Goal: Task Accomplishment & Management: Manage account settings

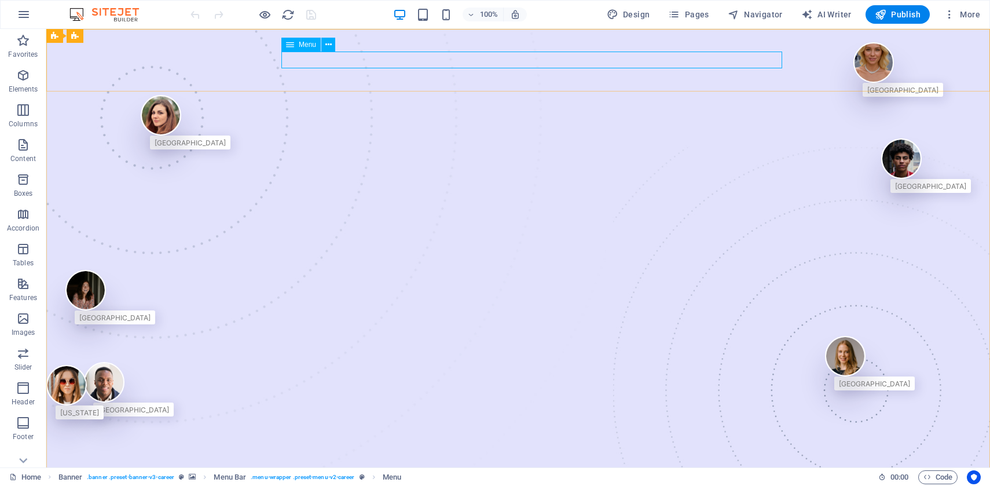
click at [303, 45] on span "Menu" at bounding box center [307, 44] width 17 height 7
click at [304, 46] on span "Menu" at bounding box center [307, 44] width 17 height 7
select select
select select "1"
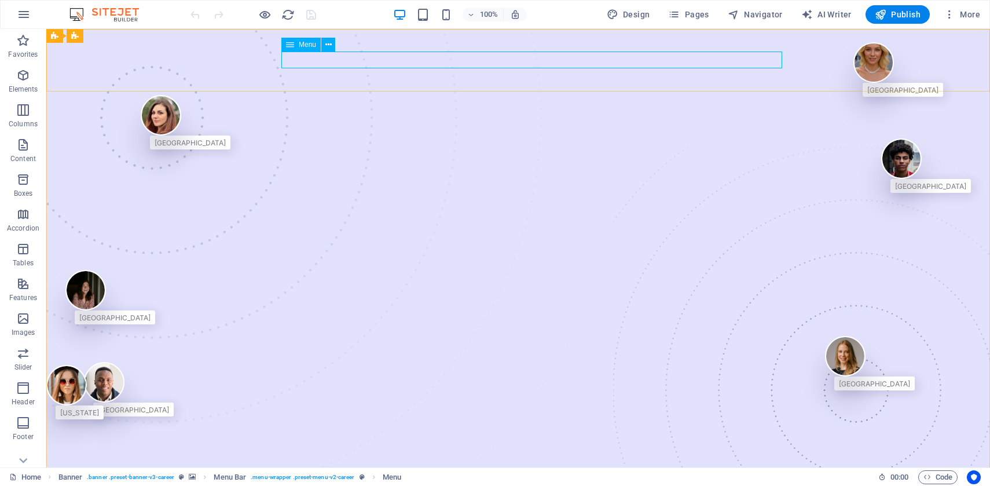
select select
select select "3"
select select
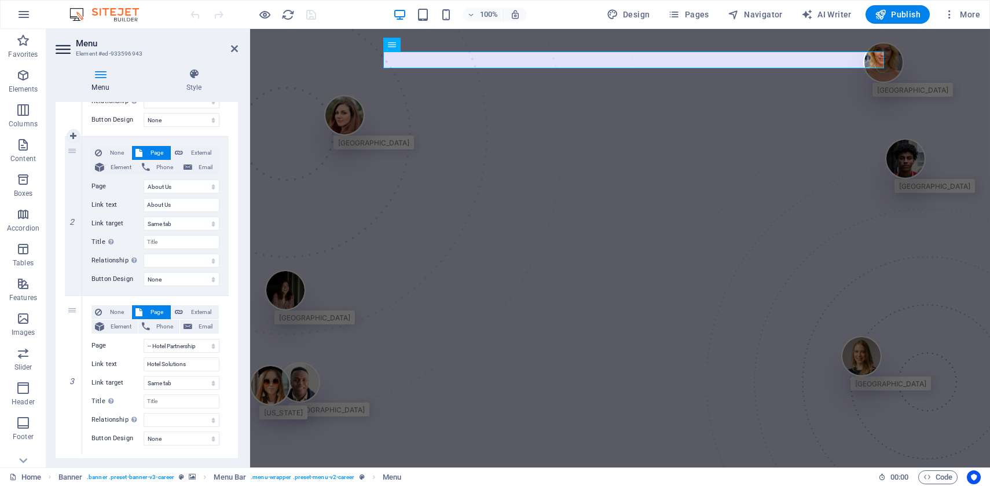
scroll to position [263, 0]
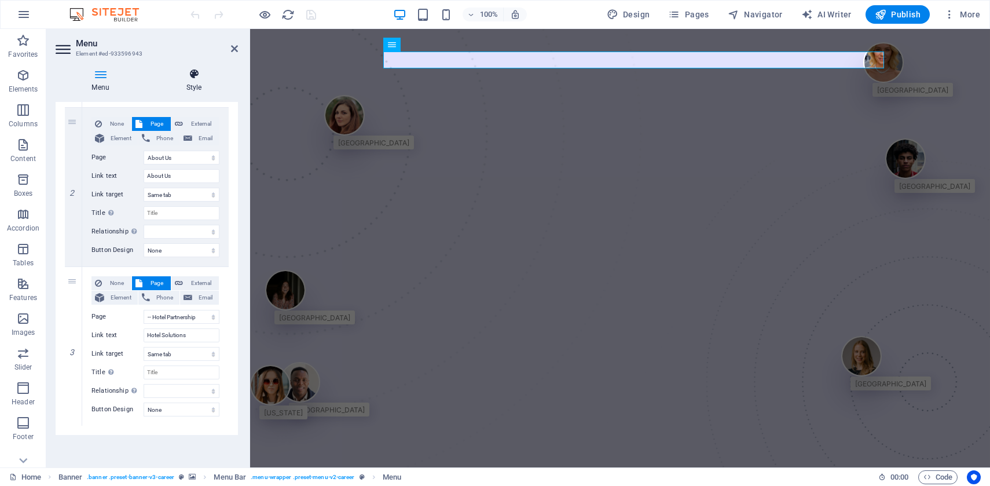
click at [188, 84] on h4 "Style" at bounding box center [194, 80] width 88 height 24
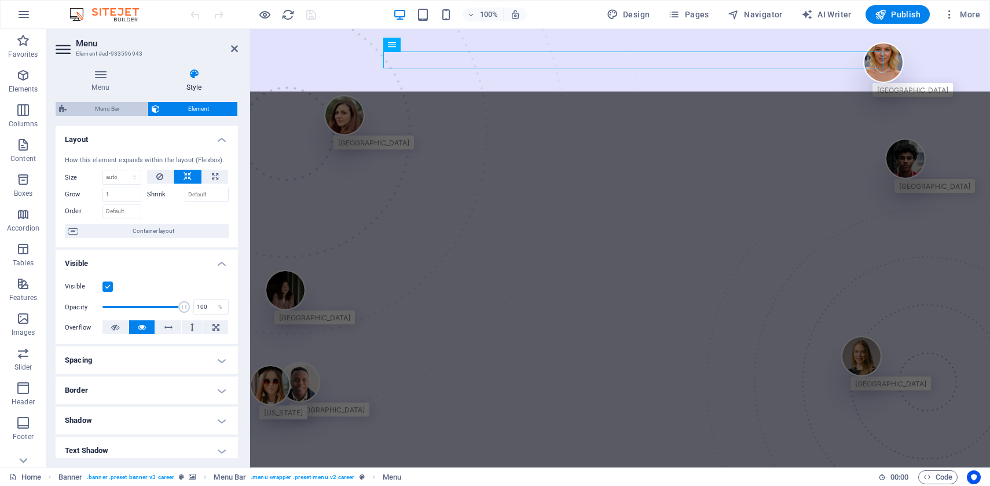
click at [106, 109] on span "Menu Bar" at bounding box center [107, 109] width 74 height 14
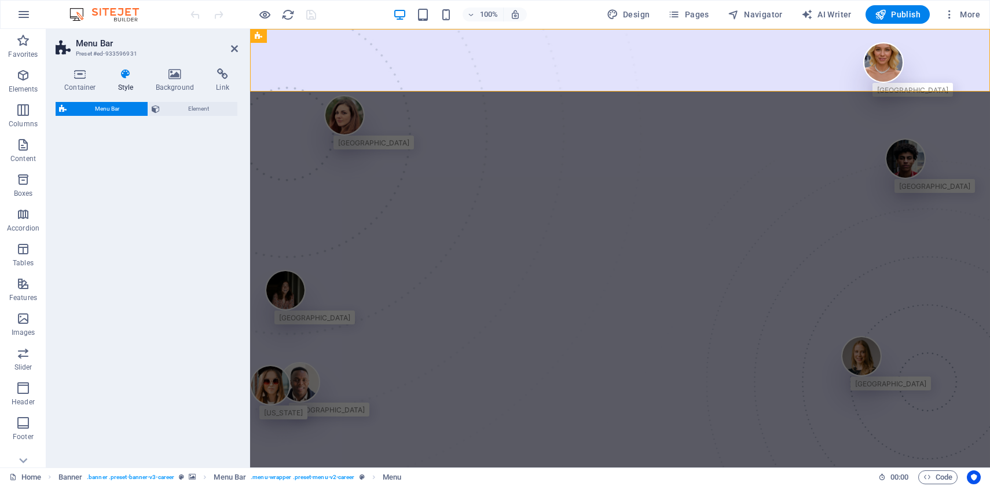
select select "rem"
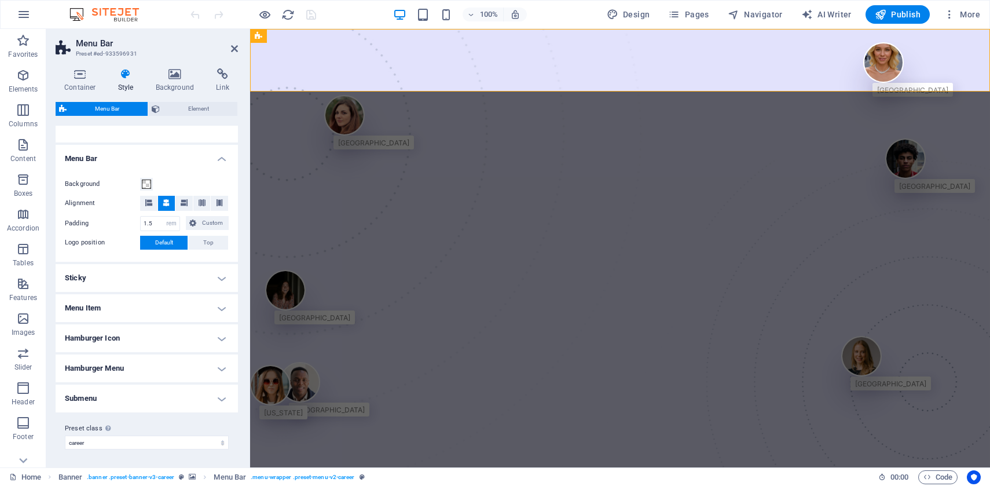
scroll to position [0, 0]
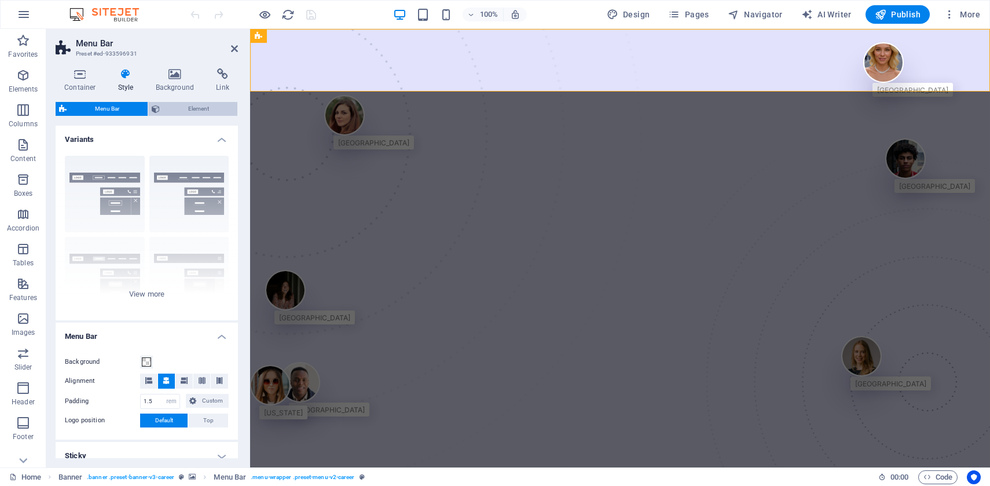
click at [179, 107] on span "Element" at bounding box center [198, 109] width 71 height 14
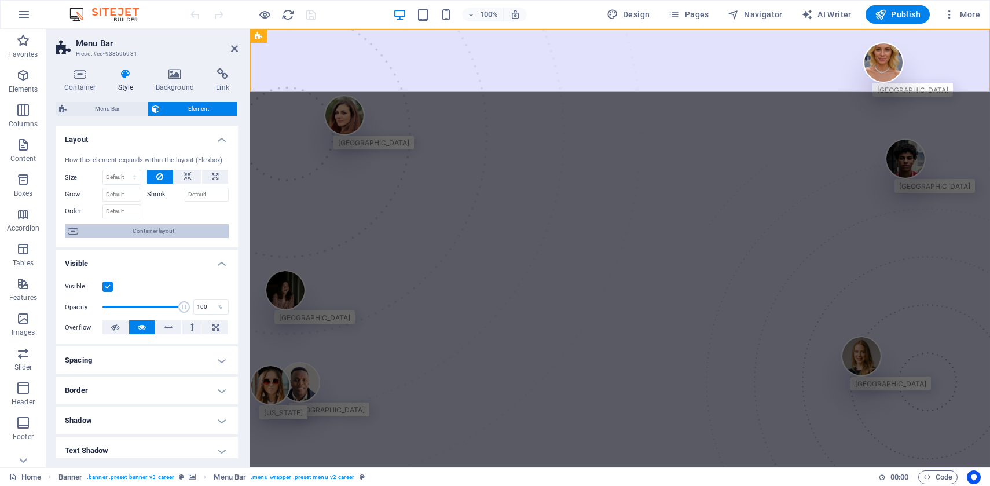
scroll to position [157, 0]
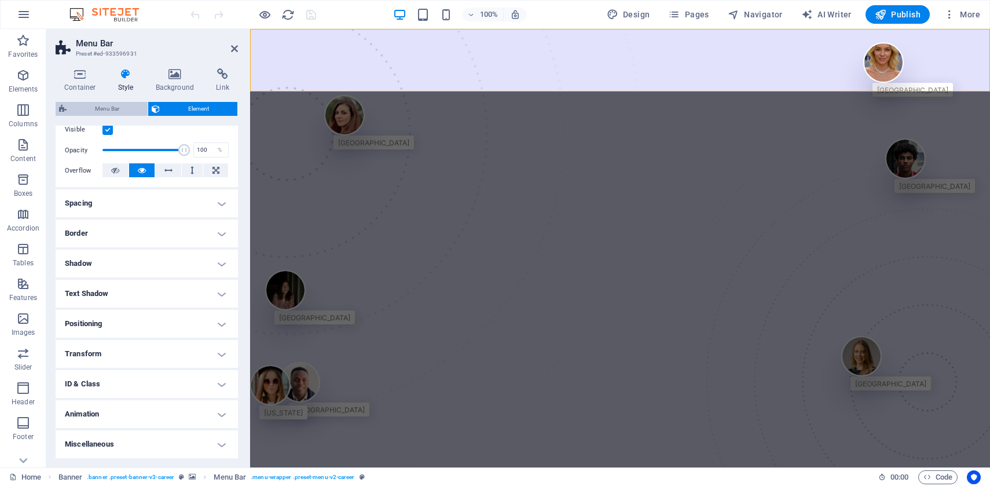
click at [104, 112] on span "Menu Bar" at bounding box center [107, 109] width 74 height 14
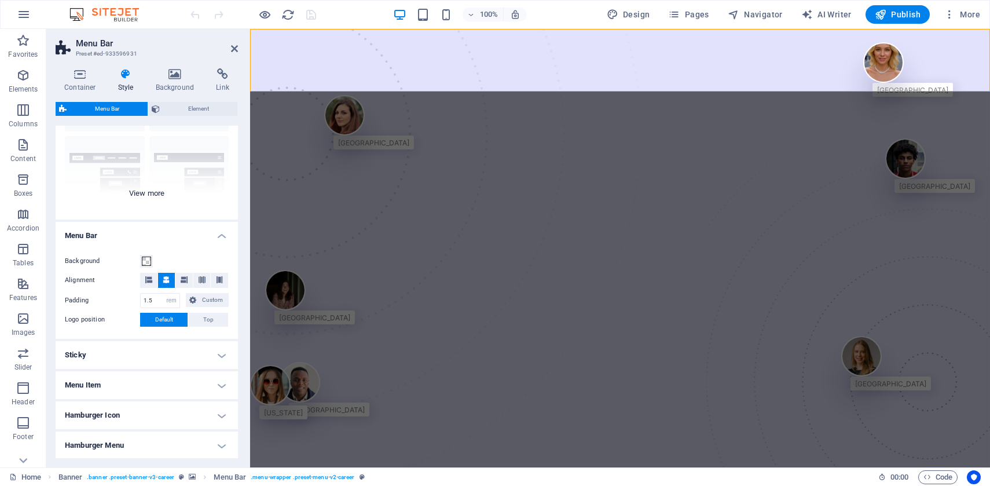
scroll to position [9, 0]
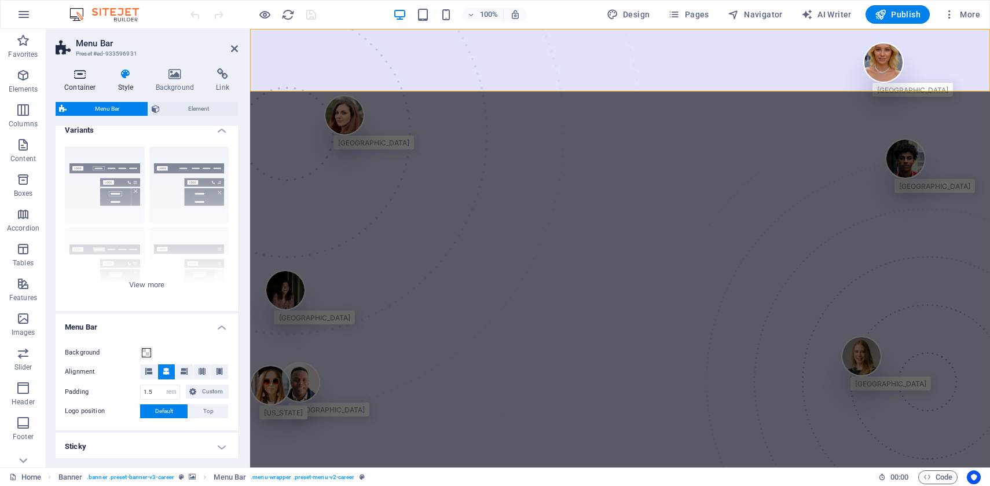
click at [79, 83] on h4 "Container" at bounding box center [83, 80] width 54 height 24
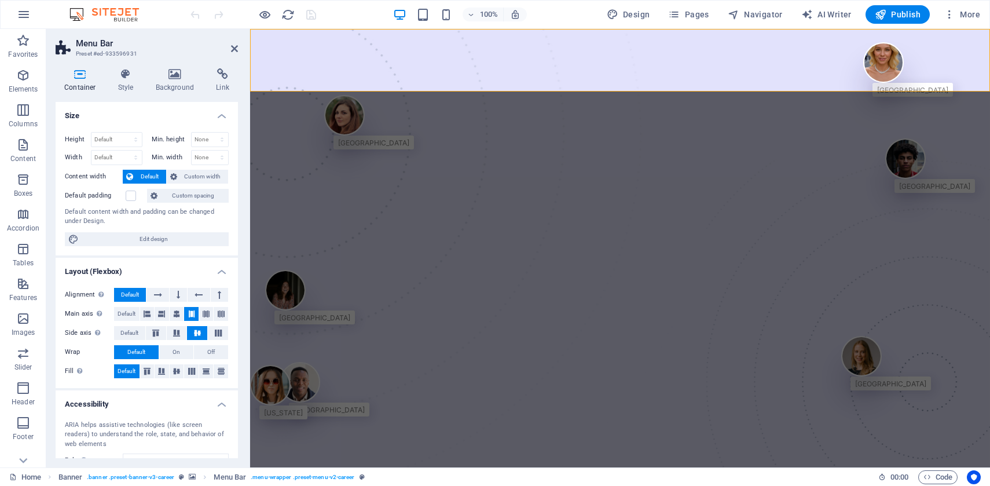
scroll to position [93, 0]
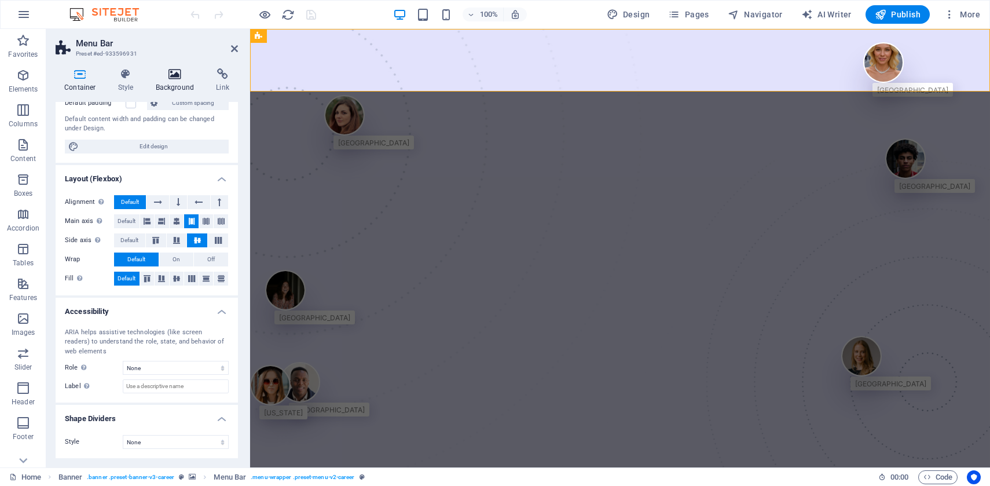
click at [168, 78] on icon at bounding box center [175, 74] width 56 height 12
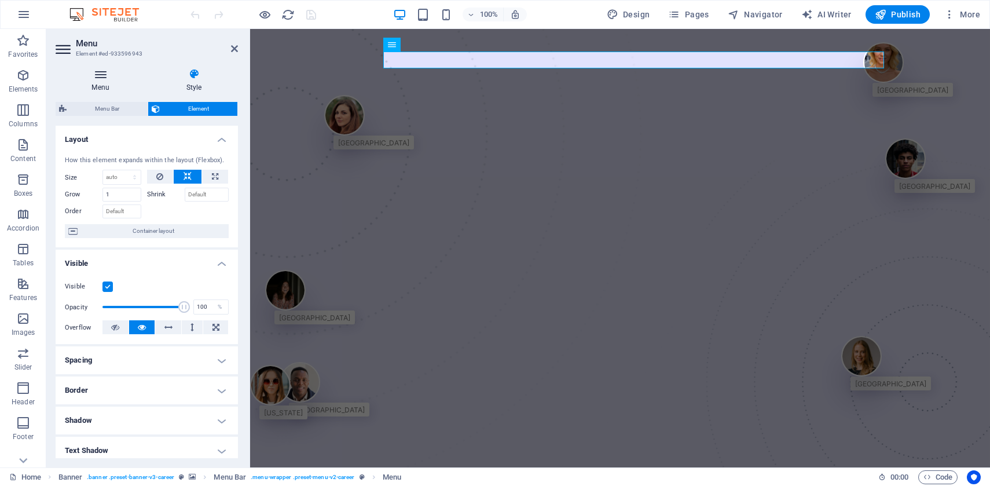
click at [101, 77] on icon at bounding box center [101, 74] width 90 height 12
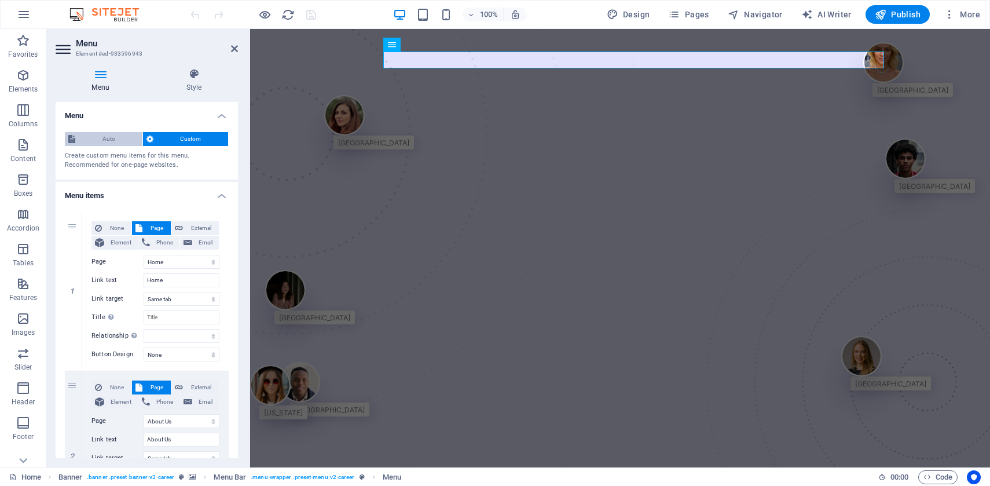
click at [90, 134] on span "Auto" at bounding box center [109, 139] width 60 height 14
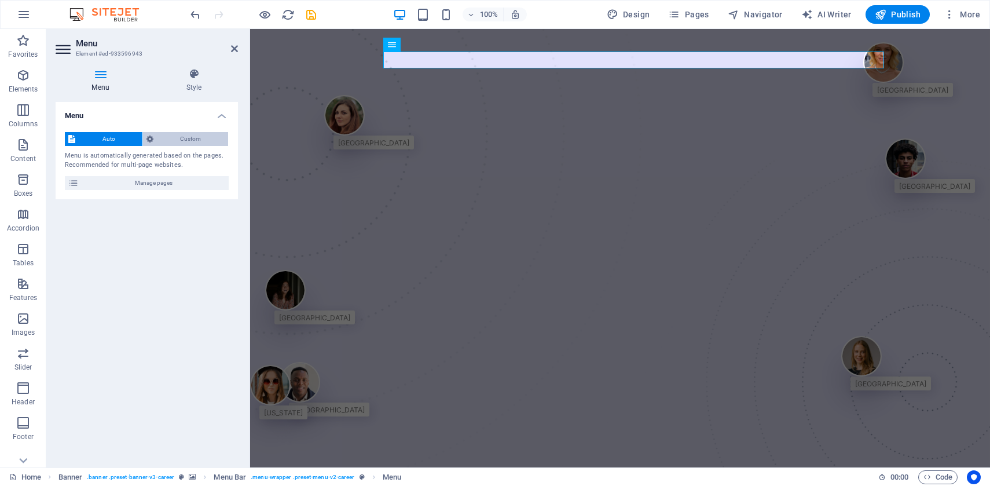
click at [159, 138] on span "Custom" at bounding box center [191, 139] width 68 height 14
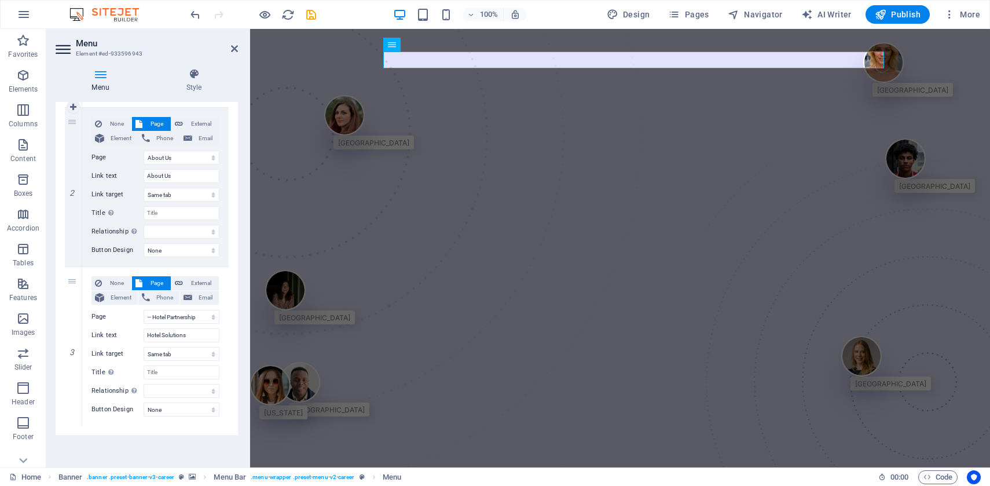
scroll to position [0, 0]
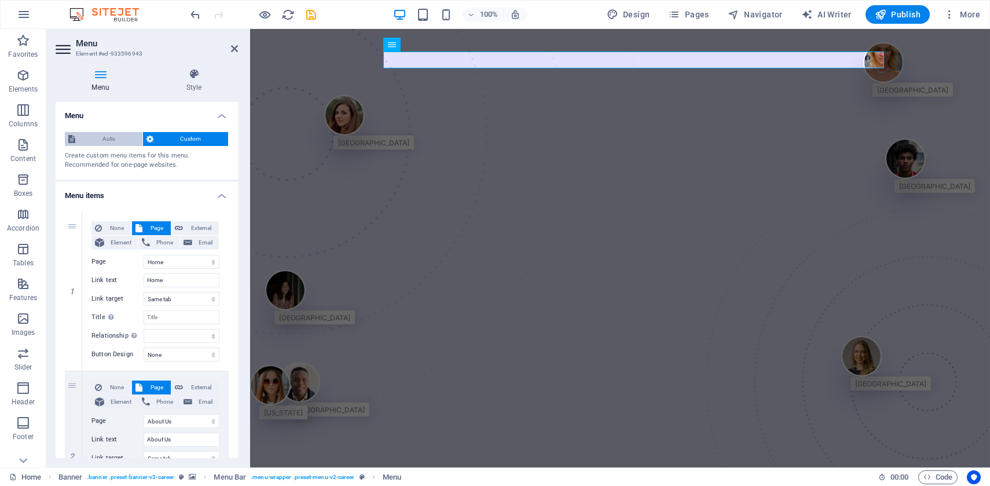
click at [104, 134] on span "Auto" at bounding box center [109, 139] width 60 height 14
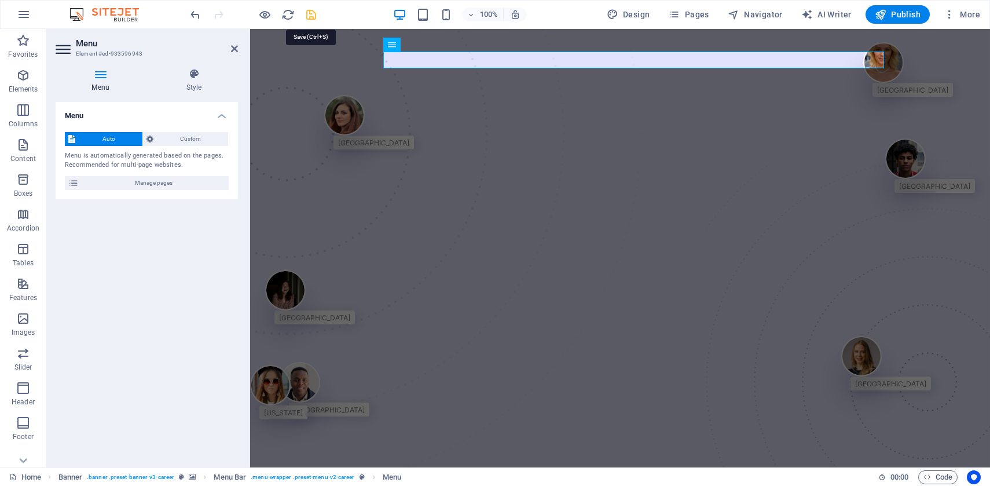
click at [310, 15] on icon "save" at bounding box center [310, 14] width 13 height 13
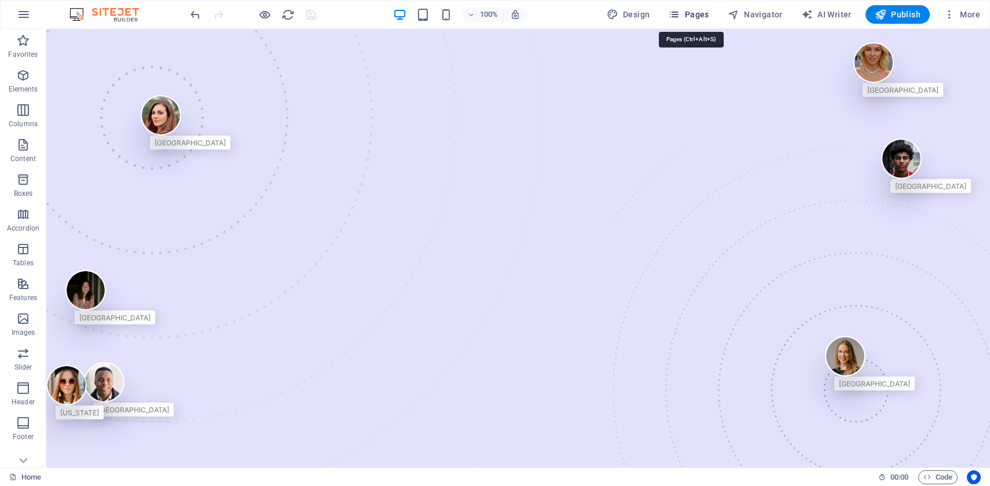
click at [685, 21] on button "Pages" at bounding box center [688, 14] width 50 height 19
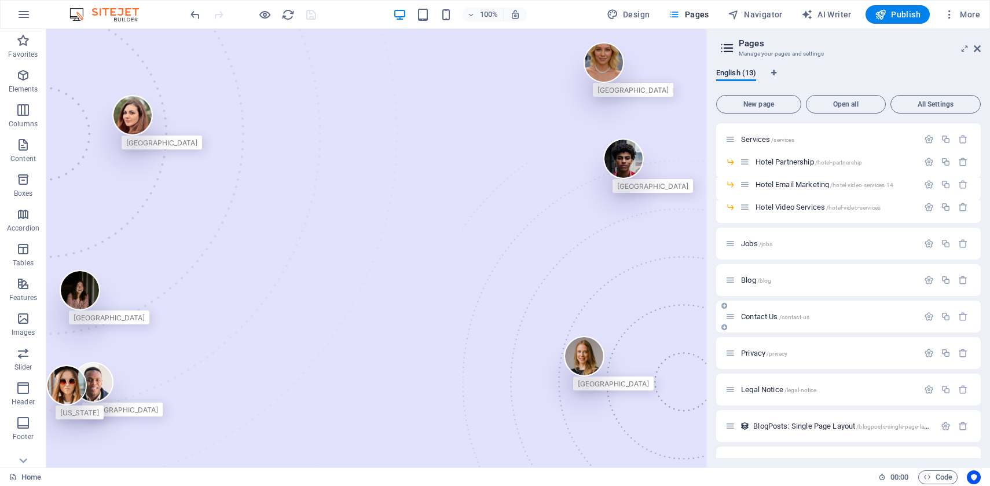
scroll to position [97, 0]
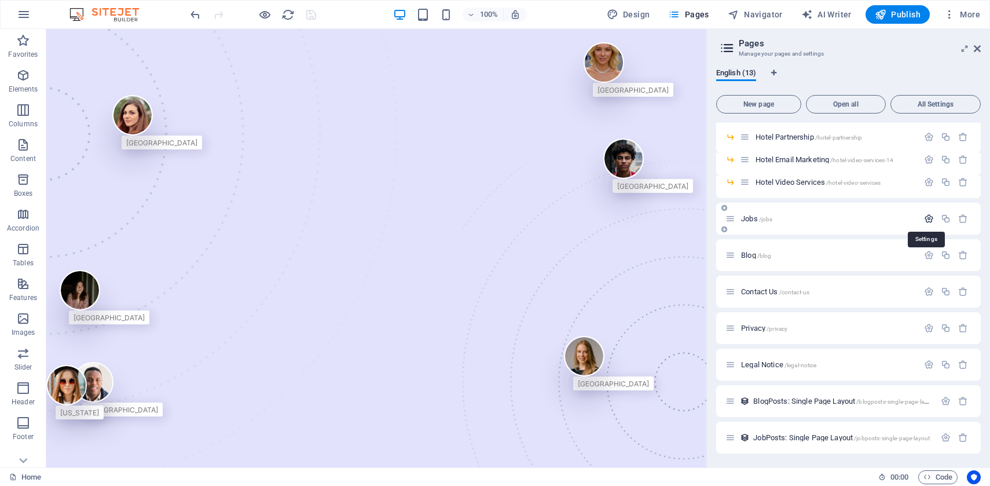
click at [924, 218] on icon "button" at bounding box center [929, 219] width 10 height 10
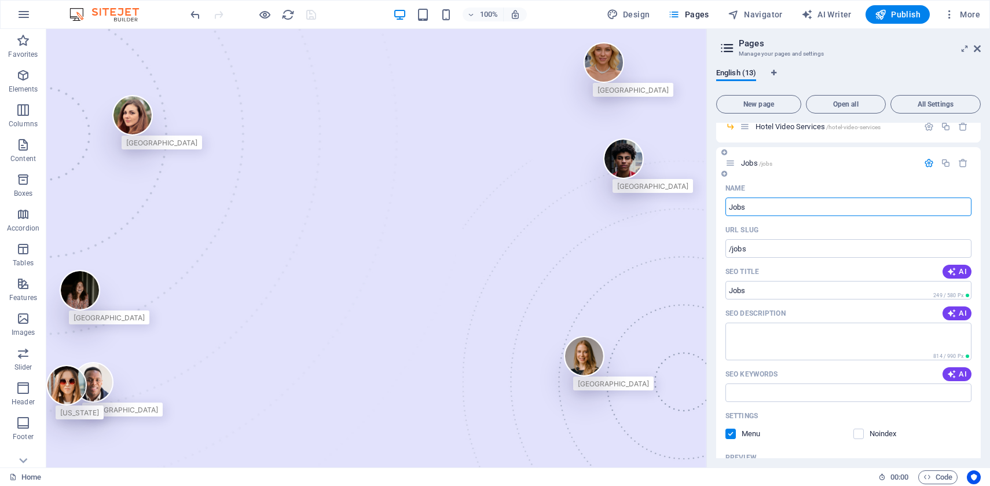
scroll to position [98, 0]
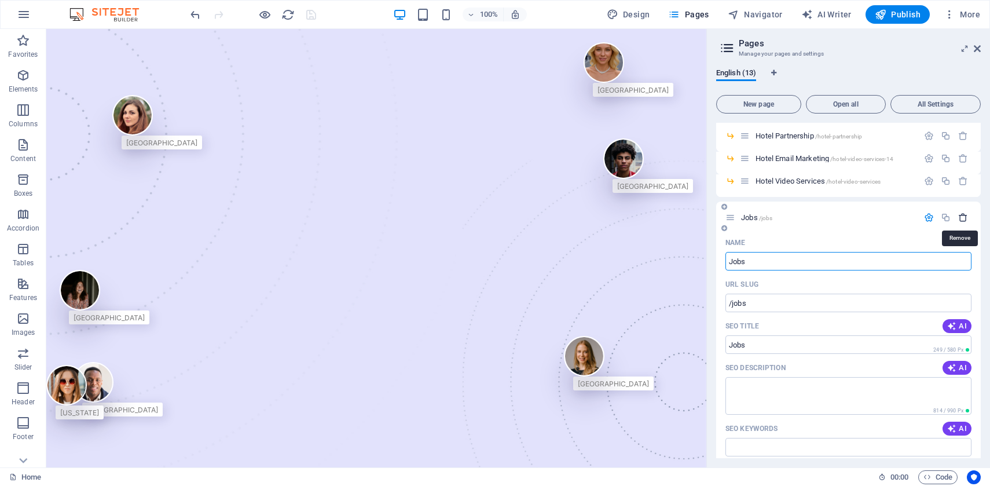
click at [964, 217] on icon "button" at bounding box center [963, 217] width 10 height 10
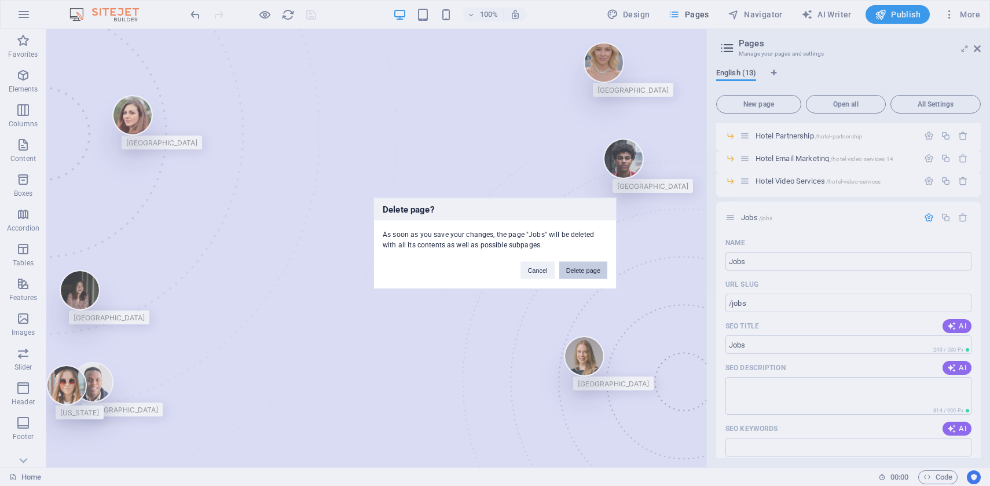
click at [584, 274] on button "Delete page" at bounding box center [583, 269] width 48 height 17
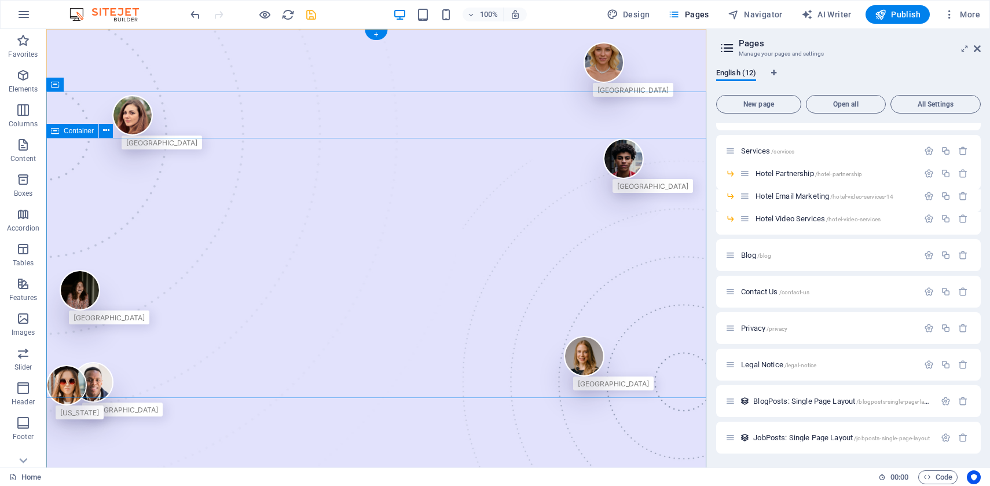
scroll to position [61, 0]
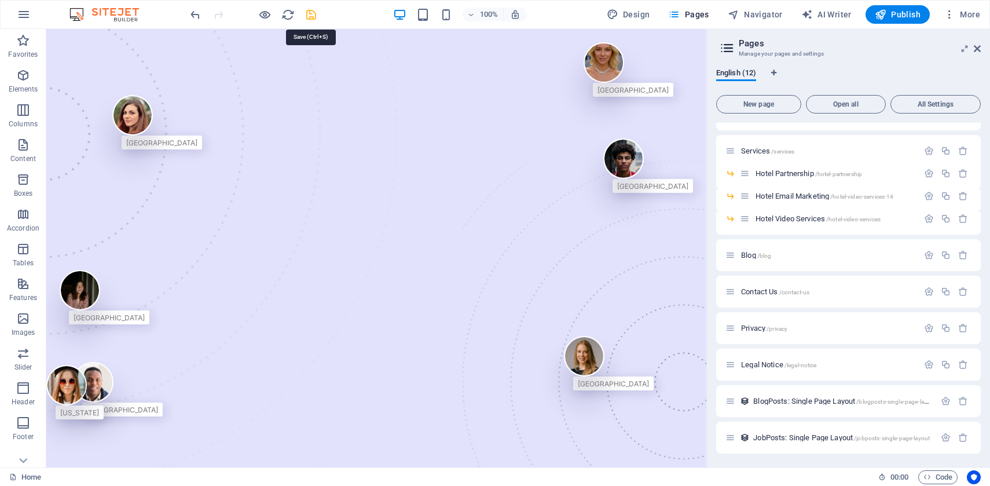
click at [310, 16] on icon "save" at bounding box center [310, 14] width 13 height 13
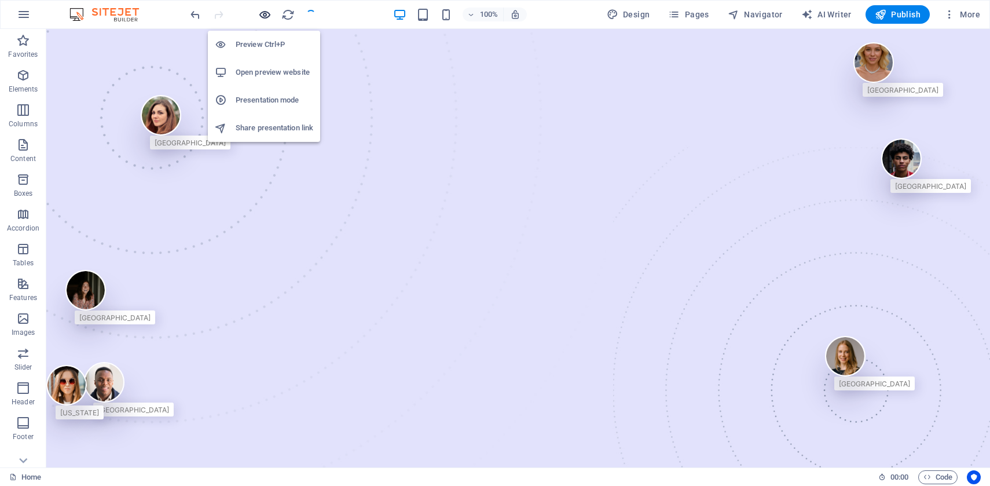
click at [264, 14] on icon "button" at bounding box center [264, 14] width 13 height 13
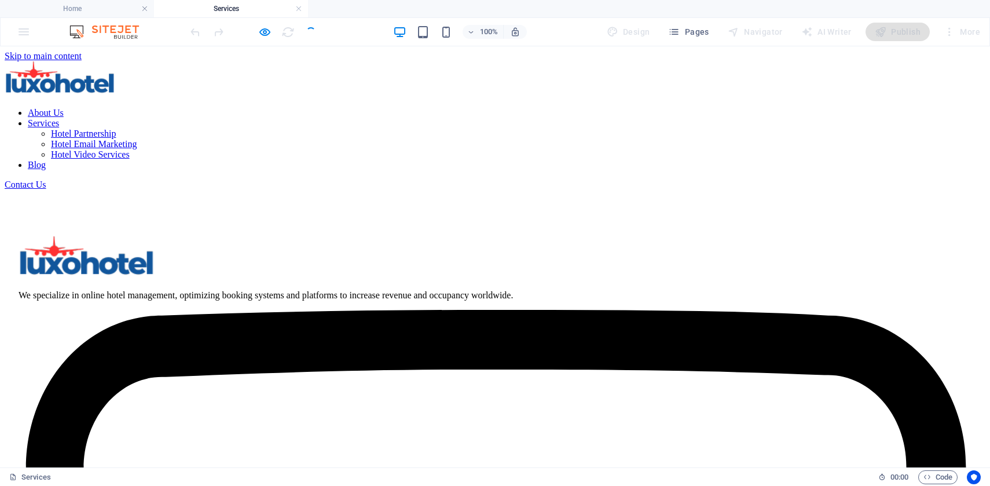
scroll to position [0, 0]
click at [190, 83] on div at bounding box center [495, 79] width 980 height 37
click at [186, 85] on div at bounding box center [495, 79] width 980 height 37
click at [433, 108] on nav "About Us Services Hotel Partnership Hotel Email Marketing Hotel Video Services …" at bounding box center [495, 139] width 980 height 63
click at [517, 108] on nav "About Us Services Hotel Partnership Hotel Email Marketing Hotel Video Services …" at bounding box center [495, 139] width 980 height 63
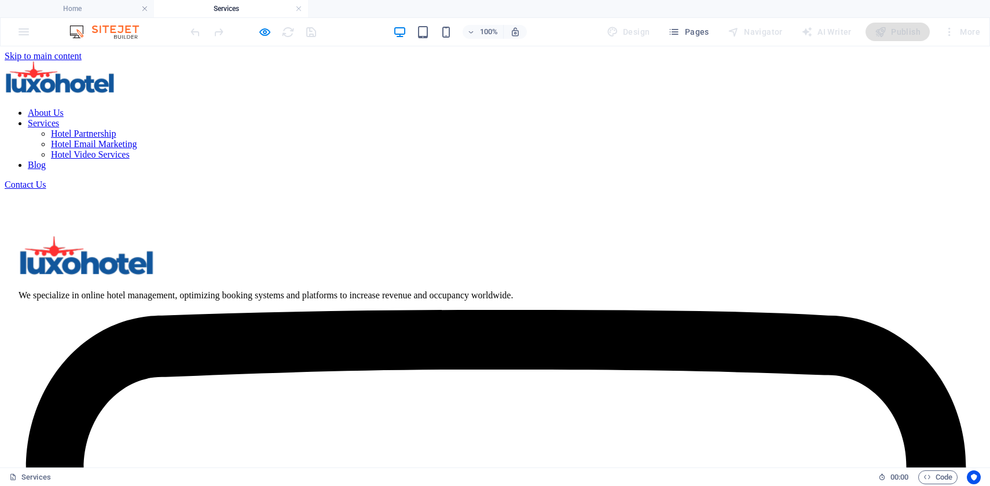
click at [593, 108] on nav "About Us Services Hotel Partnership Hotel Email Marketing Hotel Video Services …" at bounding box center [495, 139] width 980 height 63
click at [232, 88] on div at bounding box center [495, 79] width 980 height 37
click at [262, 35] on icon "button" at bounding box center [264, 31] width 13 height 13
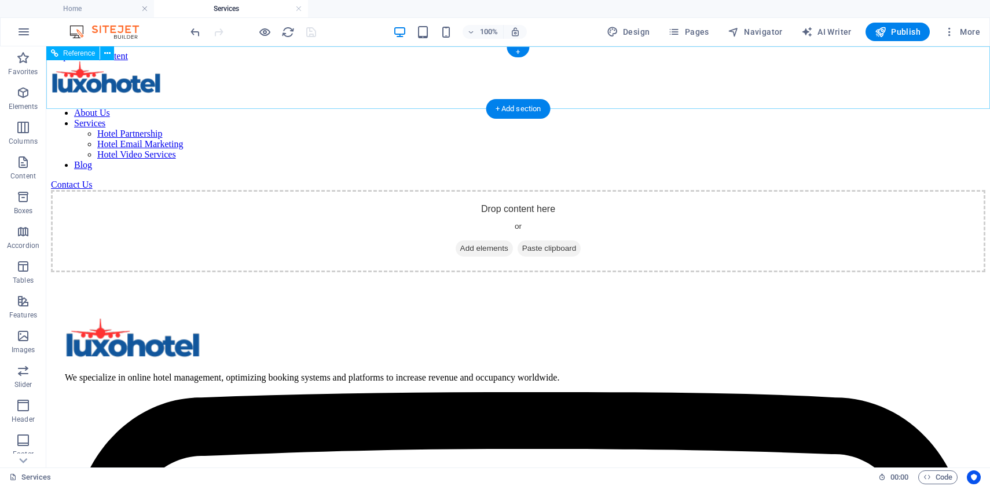
click at [612, 108] on nav "About Us Services Hotel Partnership Hotel Email Marketing Hotel Video Services …" at bounding box center [518, 139] width 934 height 63
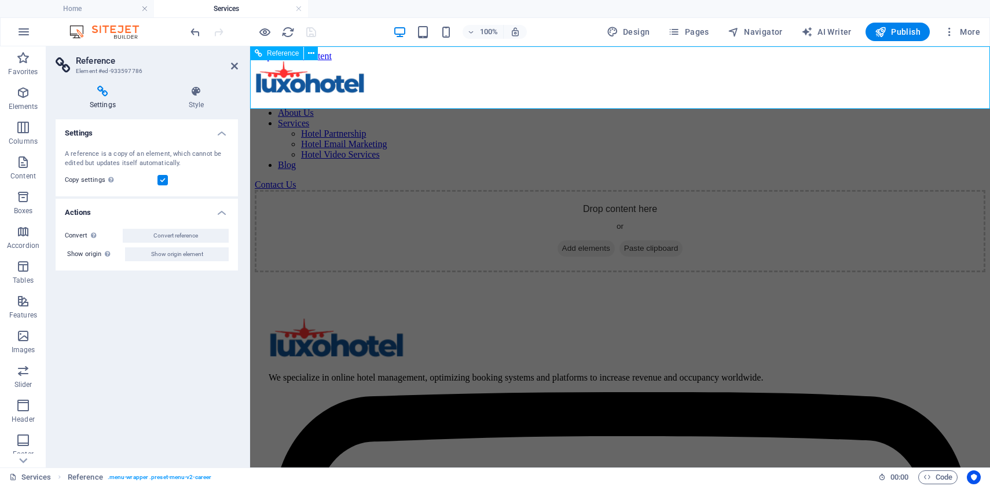
click at [570, 108] on nav "About Us Services Hotel Partnership Hotel Email Marketing Hotel Video Services …" at bounding box center [620, 139] width 730 height 63
click at [562, 32] on div "100% Design Pages Navigator AI Writer Publish More" at bounding box center [586, 32] width 796 height 19
click at [323, 84] on div at bounding box center [620, 79] width 730 height 37
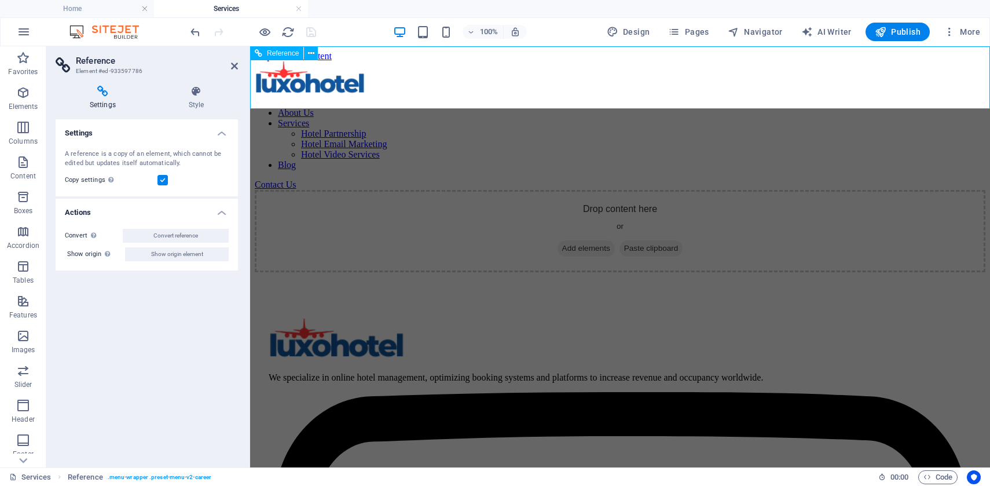
click at [323, 84] on div at bounding box center [620, 79] width 730 height 37
click at [102, 95] on icon at bounding box center [103, 92] width 94 height 12
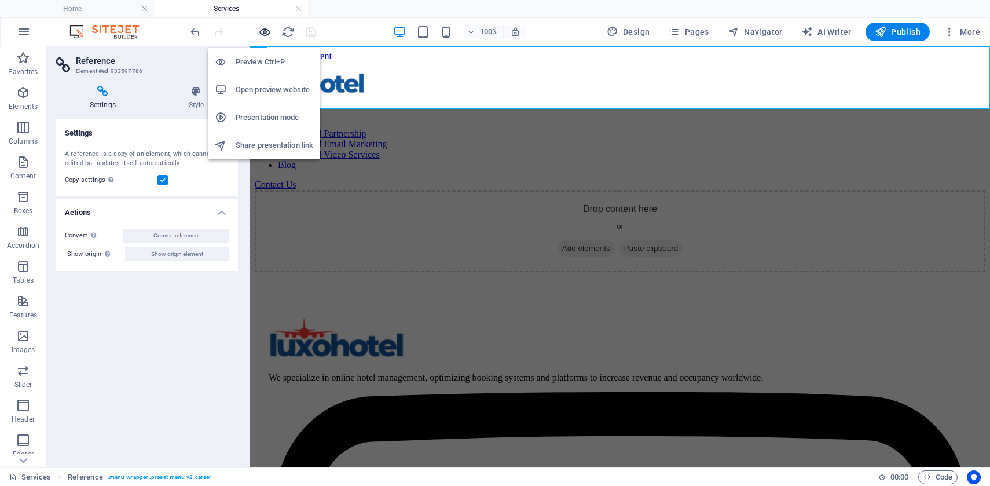
click at [263, 30] on icon "button" at bounding box center [264, 31] width 13 height 13
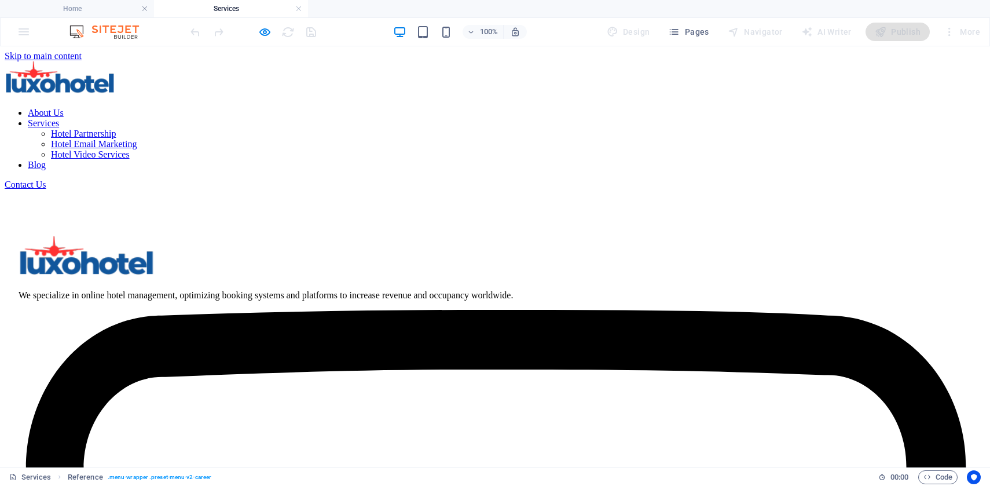
click at [64, 108] on link "About Us" at bounding box center [46, 113] width 36 height 10
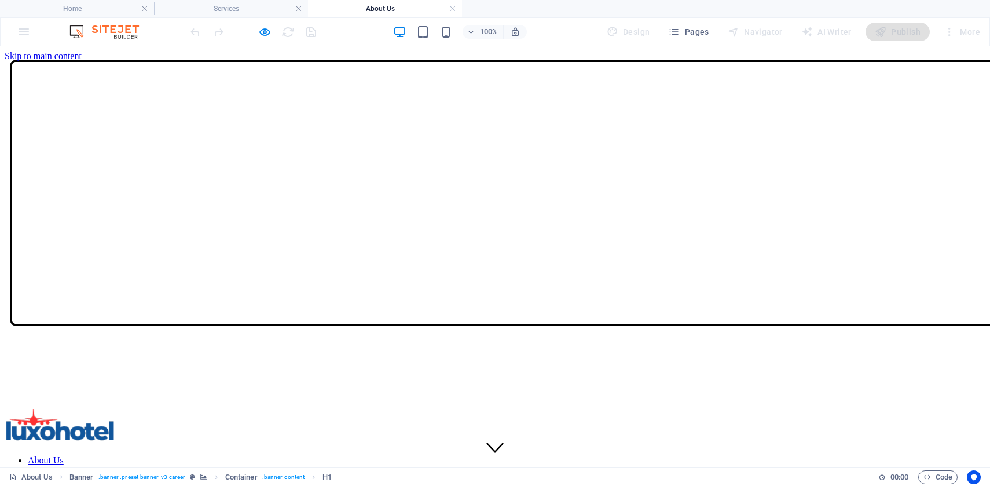
click at [516, 455] on nav "About Us Services Hotel Partnership Hotel Email Marketing Hotel Video Services …" at bounding box center [495, 486] width 980 height 63
click at [193, 409] on div at bounding box center [495, 427] width 980 height 37
click at [593, 455] on nav "About Us Services Hotel Partnership Hotel Email Marketing Hotel Video Services …" at bounding box center [495, 486] width 980 height 63
click at [263, 31] on icon "button" at bounding box center [264, 31] width 13 height 13
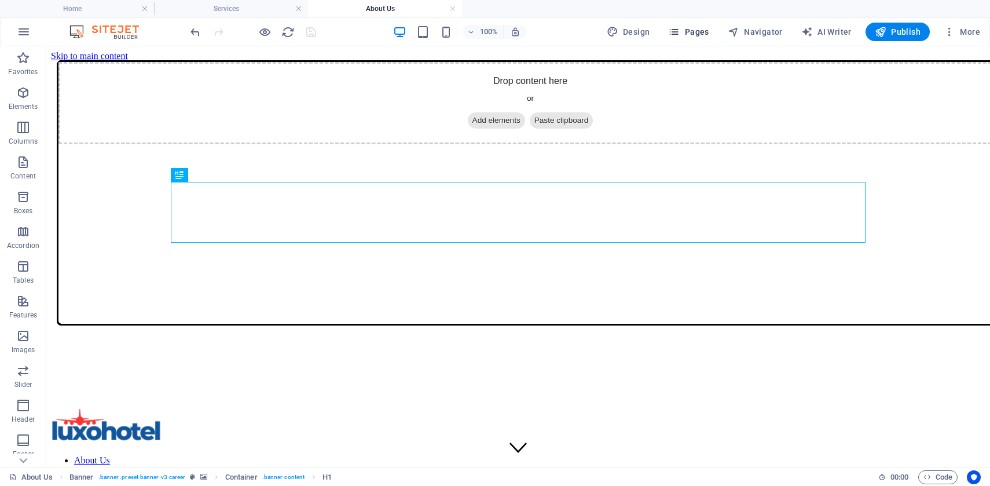
click at [696, 36] on span "Pages" at bounding box center [688, 32] width 41 height 12
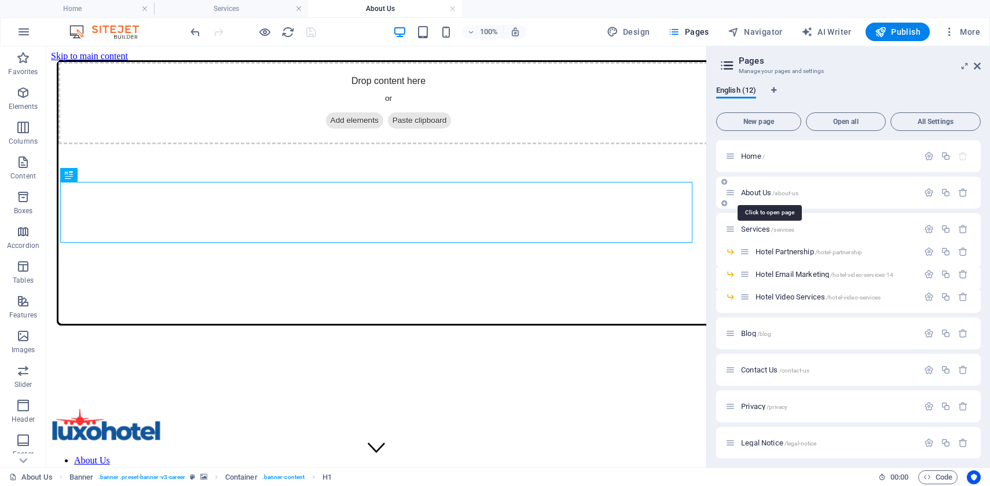
click at [756, 196] on span "About Us /about-us" at bounding box center [769, 192] width 57 height 9
click at [961, 228] on icon "button" at bounding box center [963, 229] width 10 height 10
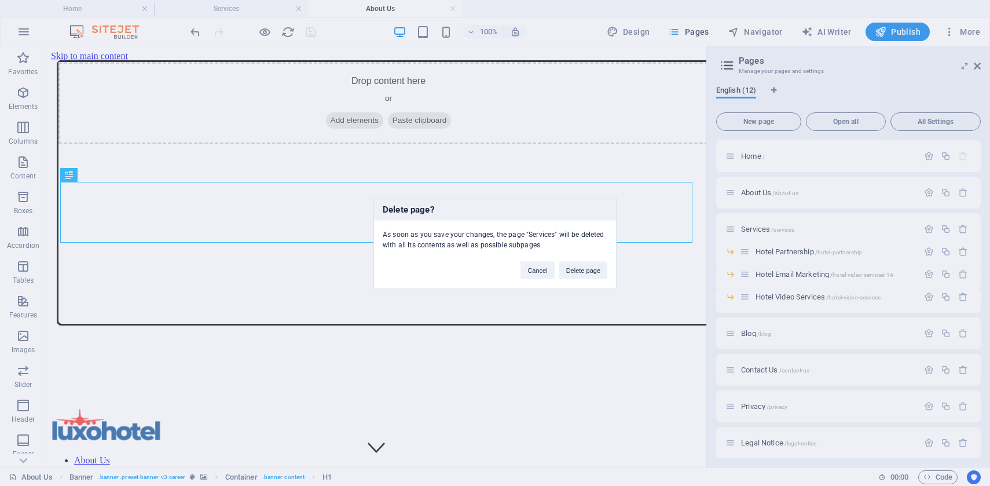
click at [858, 229] on div "Delete page? As soon as you save your changes, the page "Services" will be dele…" at bounding box center [495, 243] width 990 height 486
click at [538, 270] on button "Cancel" at bounding box center [537, 269] width 34 height 17
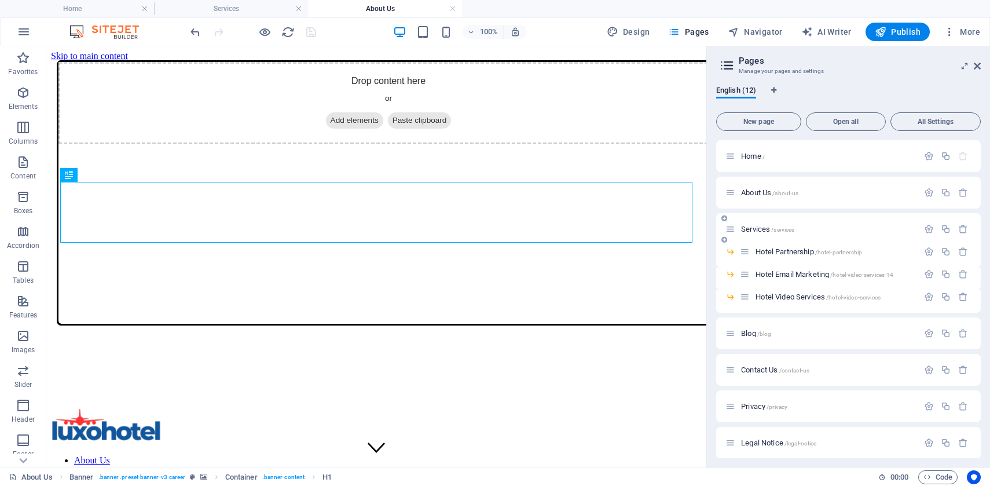
click at [751, 229] on span "Services /services" at bounding box center [767, 229] width 53 height 9
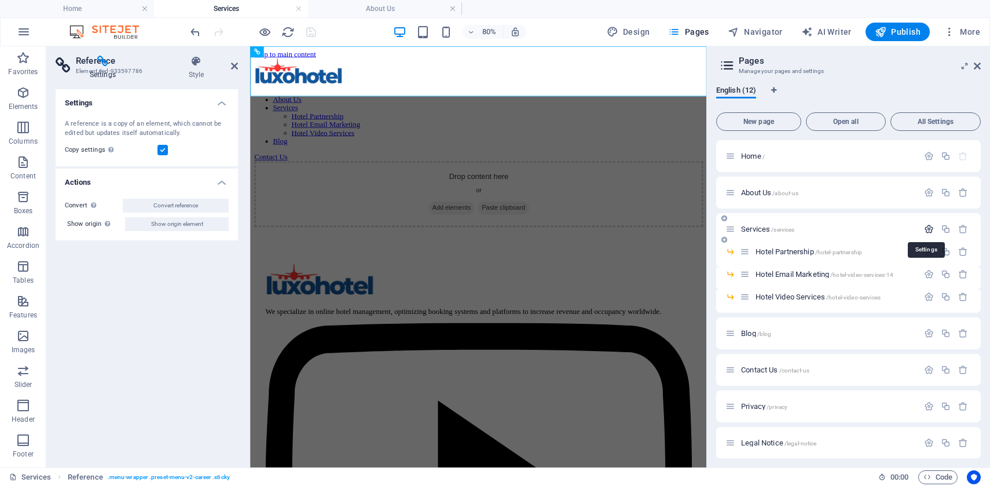
click at [927, 232] on icon "button" at bounding box center [929, 229] width 10 height 10
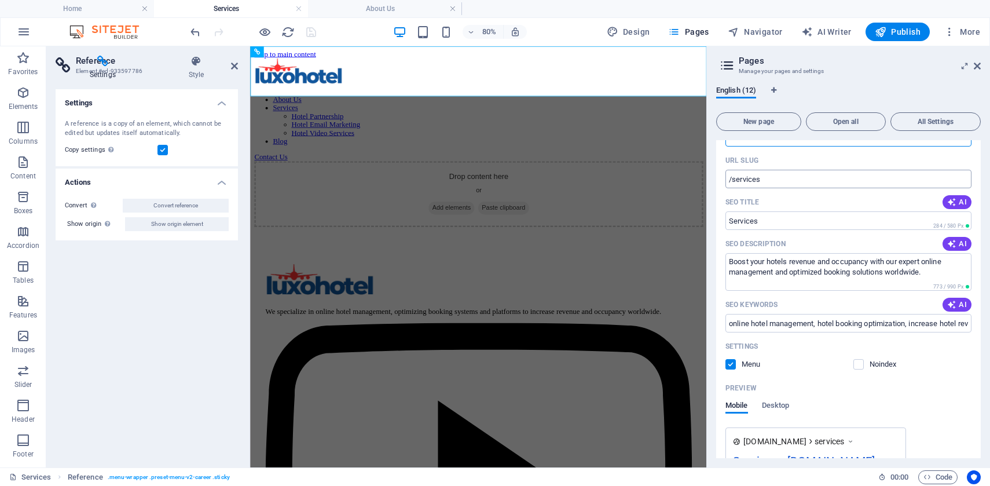
scroll to position [139, 0]
